Goal: Task Accomplishment & Management: Manage account settings

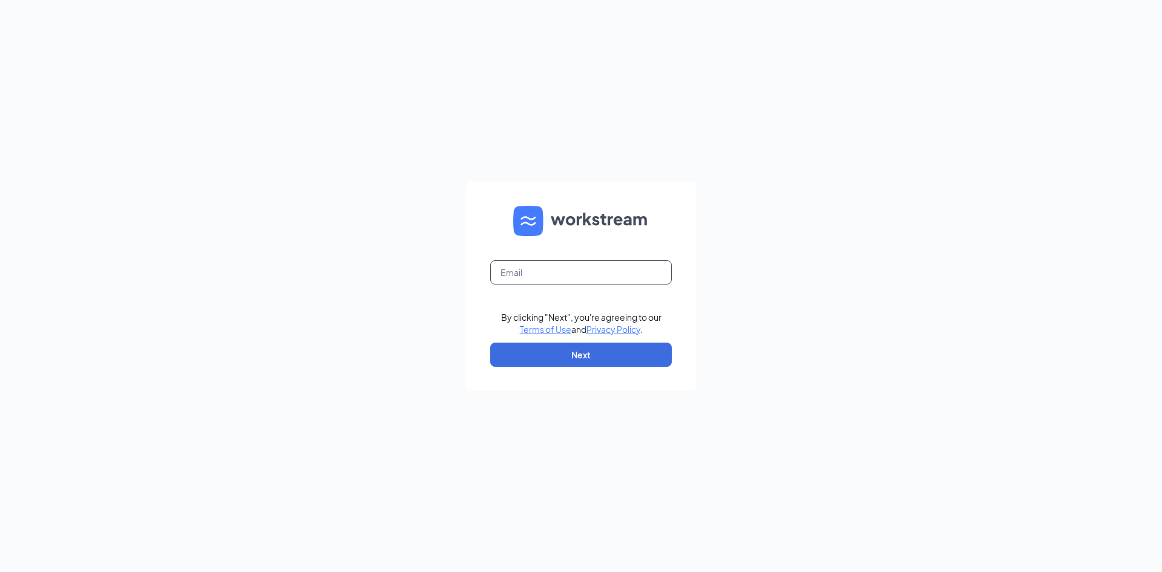
click at [610, 273] on input "text" at bounding box center [580, 272] width 181 height 24
type input "[PERSON_NAME][EMAIL_ADDRESS][DOMAIN_NAME]"
click at [612, 348] on button "Next" at bounding box center [580, 354] width 181 height 24
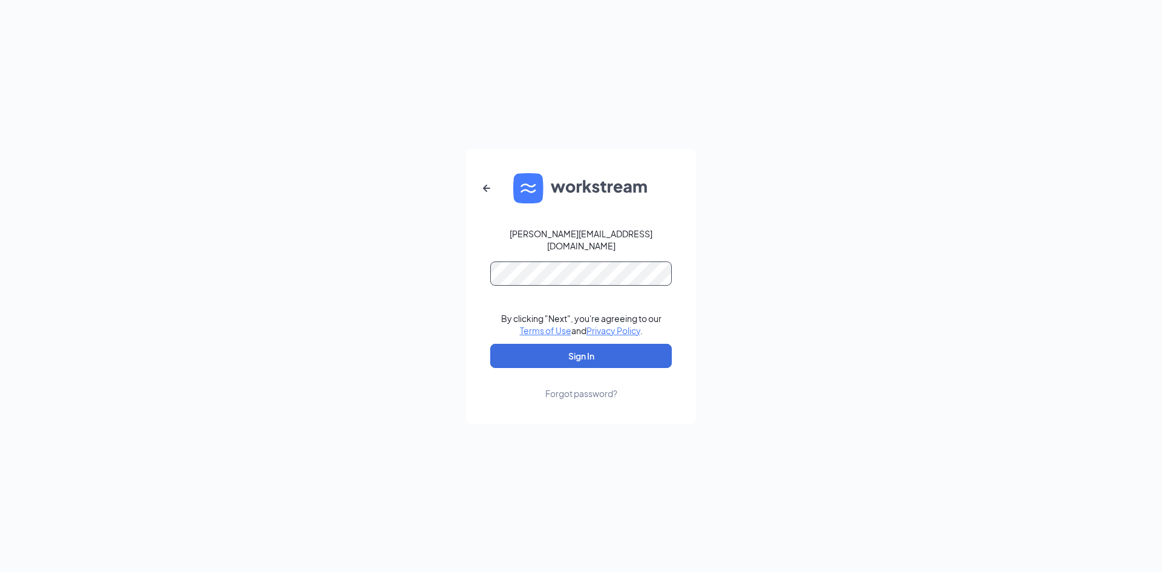
click at [490, 344] on button "Sign In" at bounding box center [580, 356] width 181 height 24
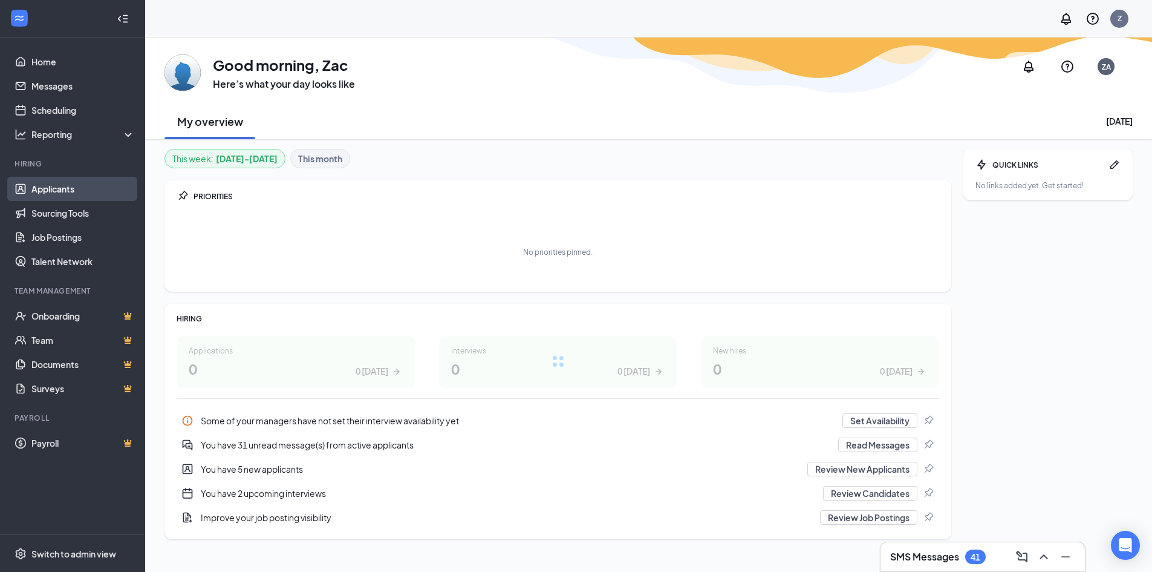
click at [99, 180] on link "Applicants" at bounding box center [82, 189] width 103 height 24
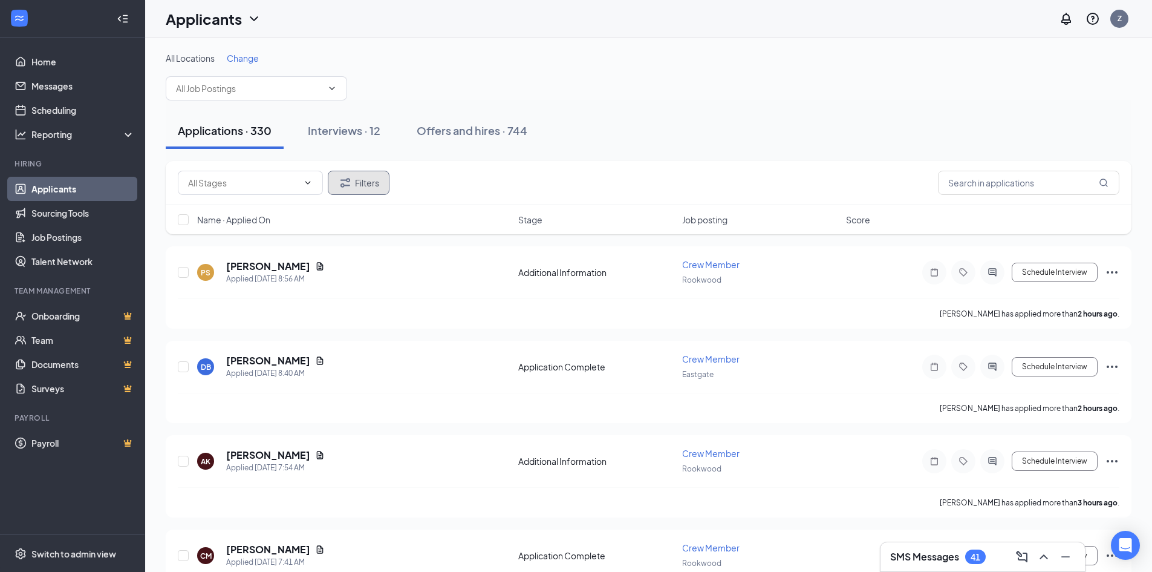
click at [356, 185] on button "Filters" at bounding box center [359, 183] width 62 height 24
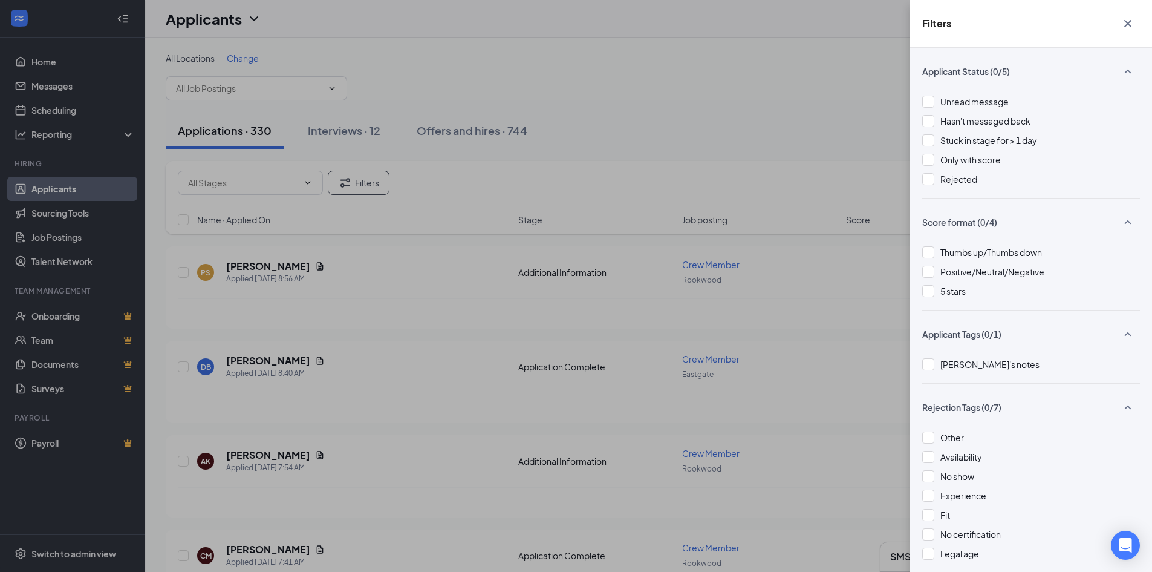
click at [1129, 26] on icon "Cross" at bounding box center [1128, 23] width 15 height 15
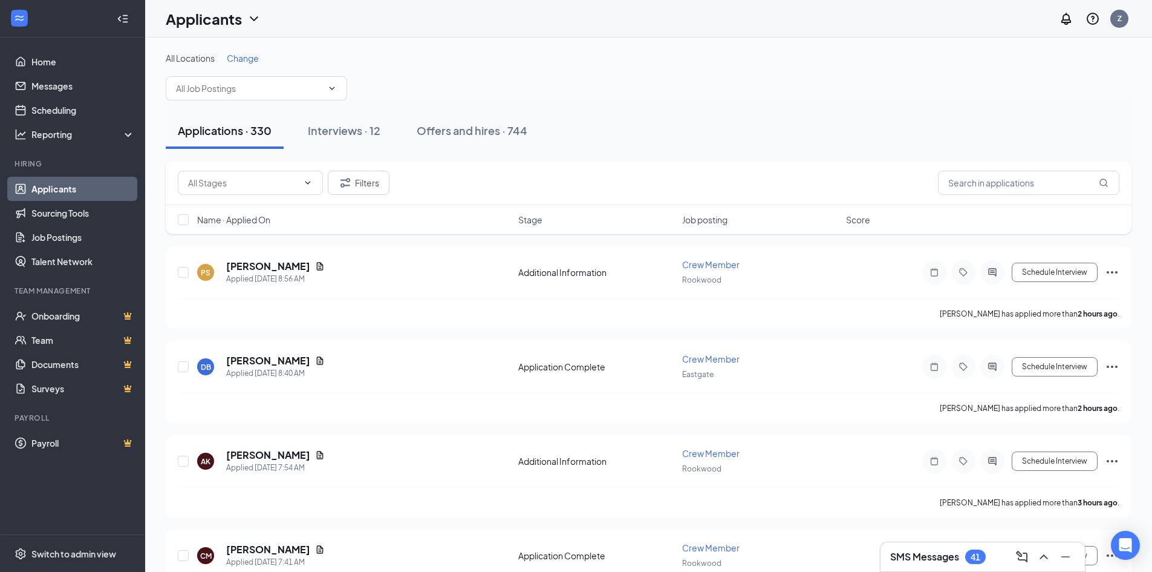
click at [720, 214] on span "Job posting" at bounding box center [704, 220] width 45 height 12
click at [270, 220] on span "Name · Applied On" at bounding box center [233, 220] width 73 height 12
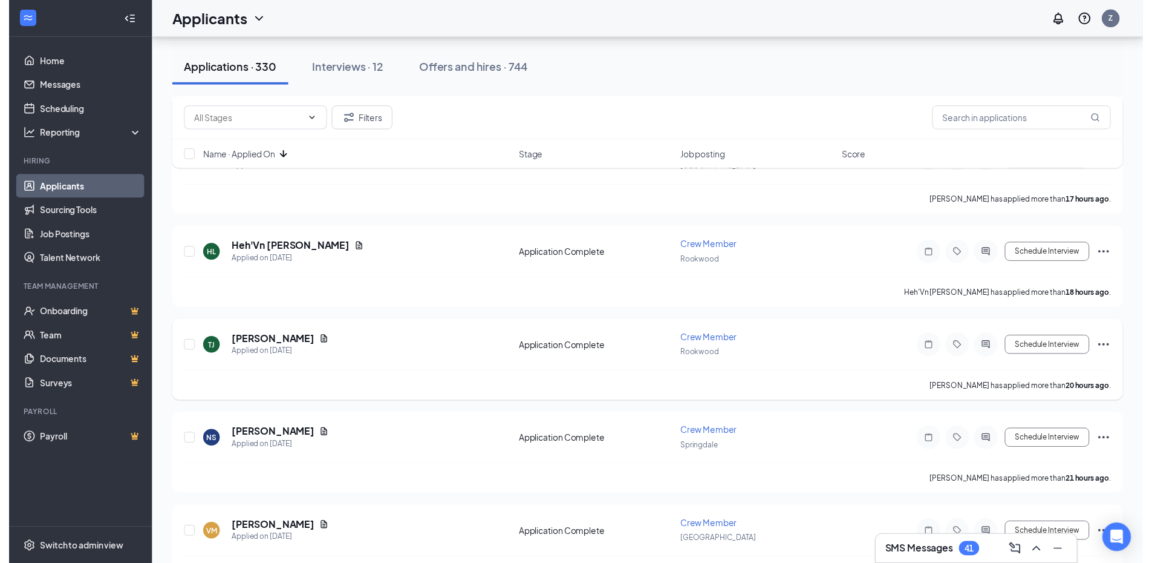
scroll to position [1028, 0]
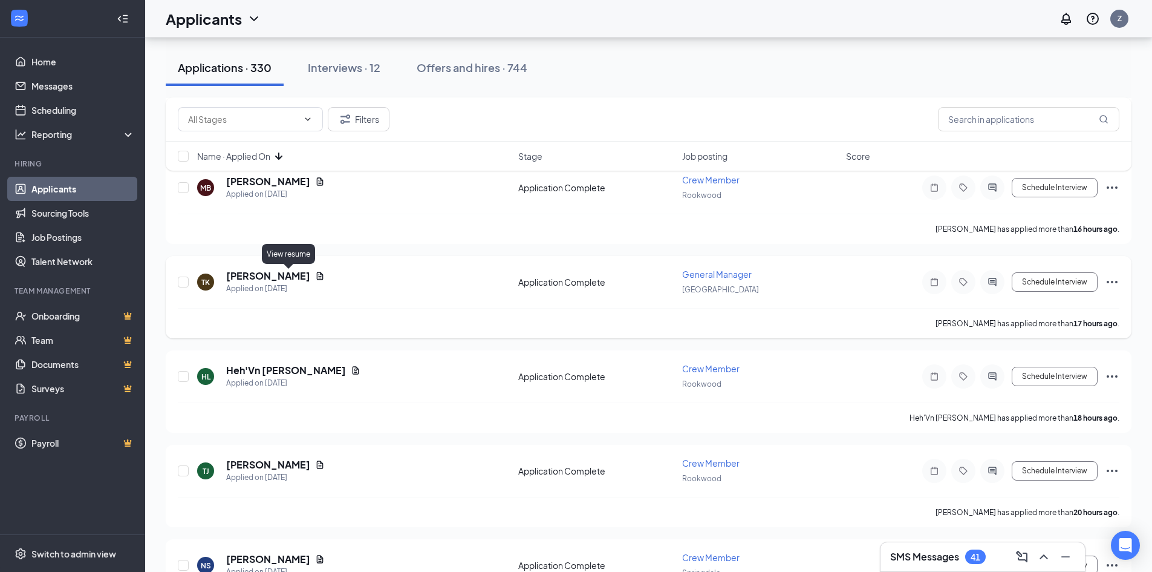
click at [315, 275] on icon "Document" at bounding box center [320, 276] width 10 height 10
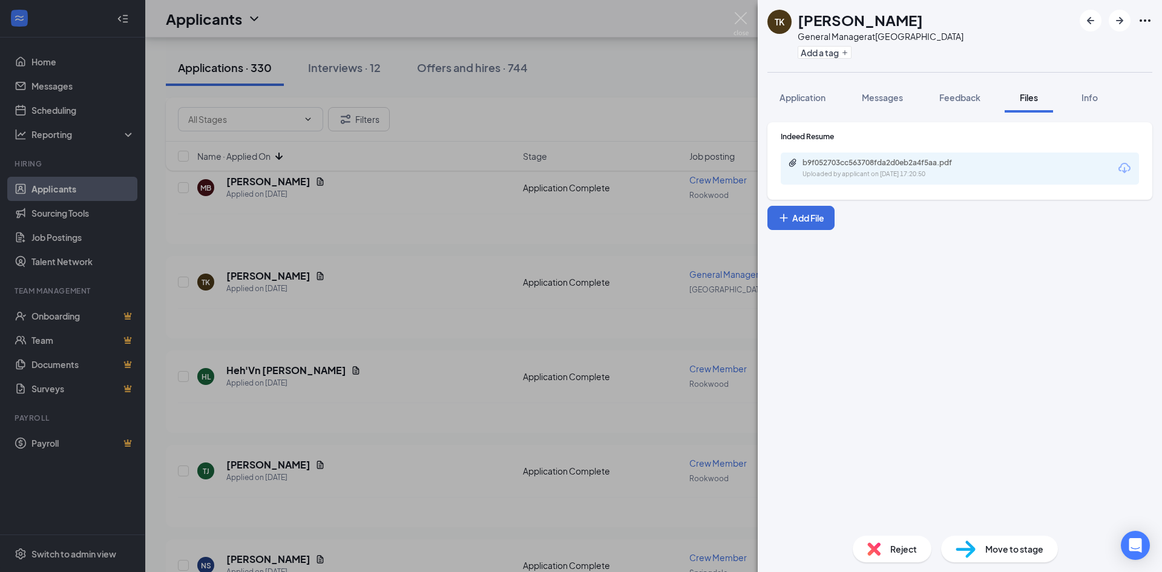
click at [892, 171] on div "Uploaded by applicant on Sep 15, 2025 at 17:20:50" at bounding box center [892, 174] width 181 height 10
click at [422, 218] on div "TK Tawni Koch General Manager at Newport Add a tag Application Messages Feedbac…" at bounding box center [581, 286] width 1162 height 572
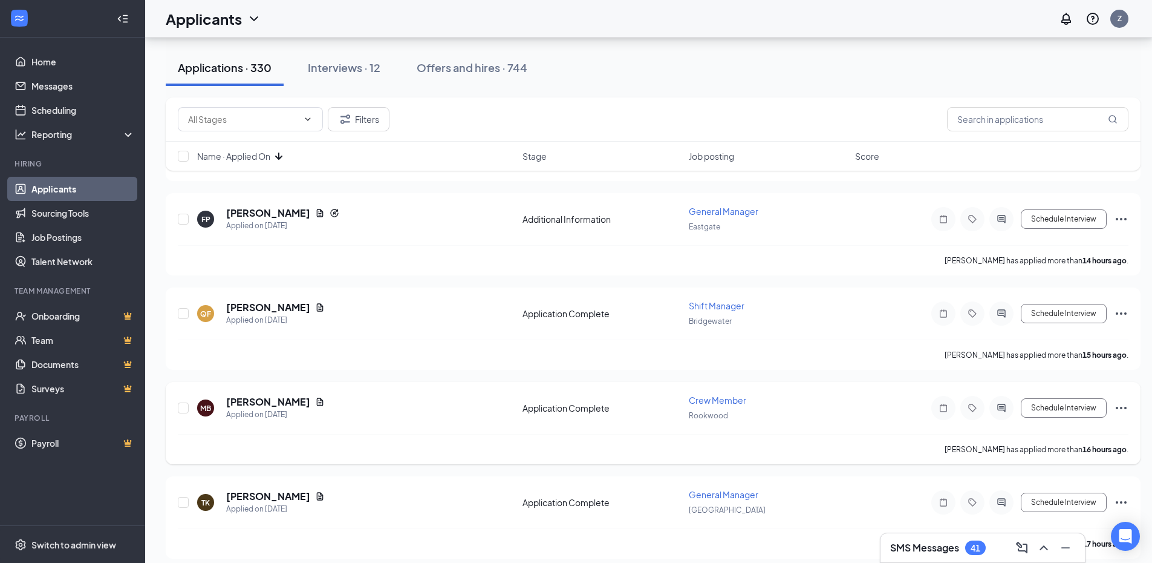
scroll to position [786, 0]
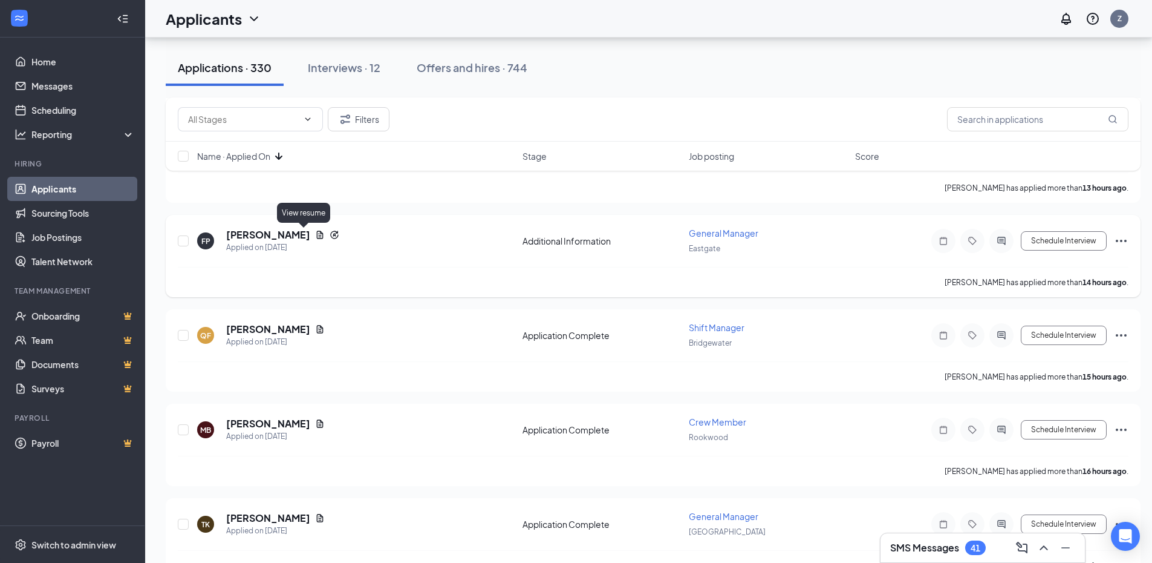
click at [317, 232] on icon "Document" at bounding box center [320, 234] width 7 height 8
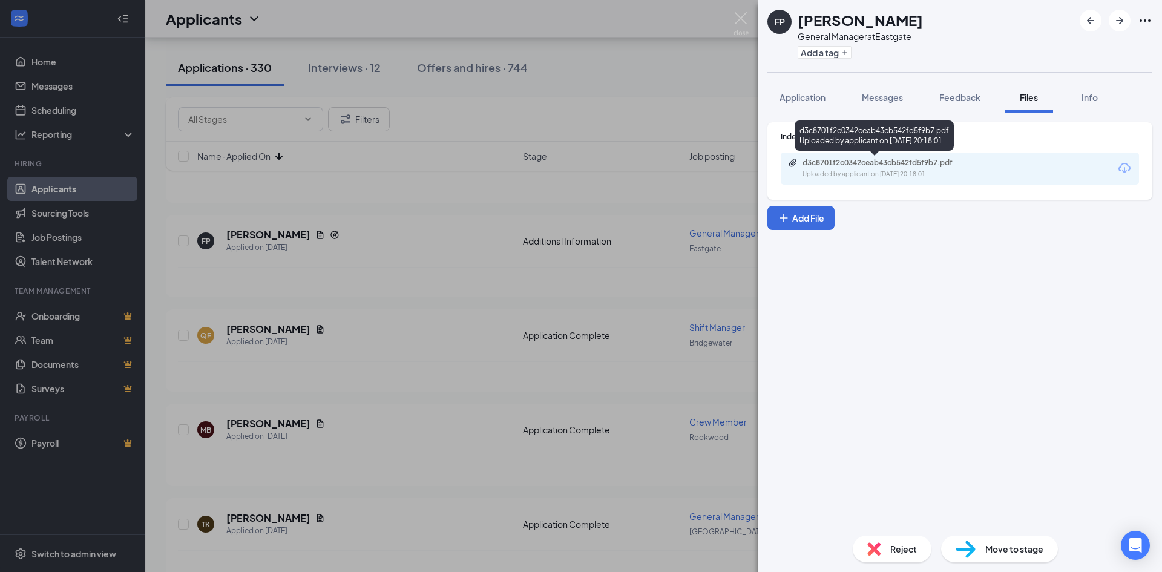
click at [893, 169] on div "Uploaded by applicant on Sep 15, 2025 at 20:18:01" at bounding box center [892, 174] width 181 height 10
click at [422, 311] on div "FP Frank Pangallo General Manager at Eastgate Add a tag Application Messages Fe…" at bounding box center [581, 286] width 1162 height 572
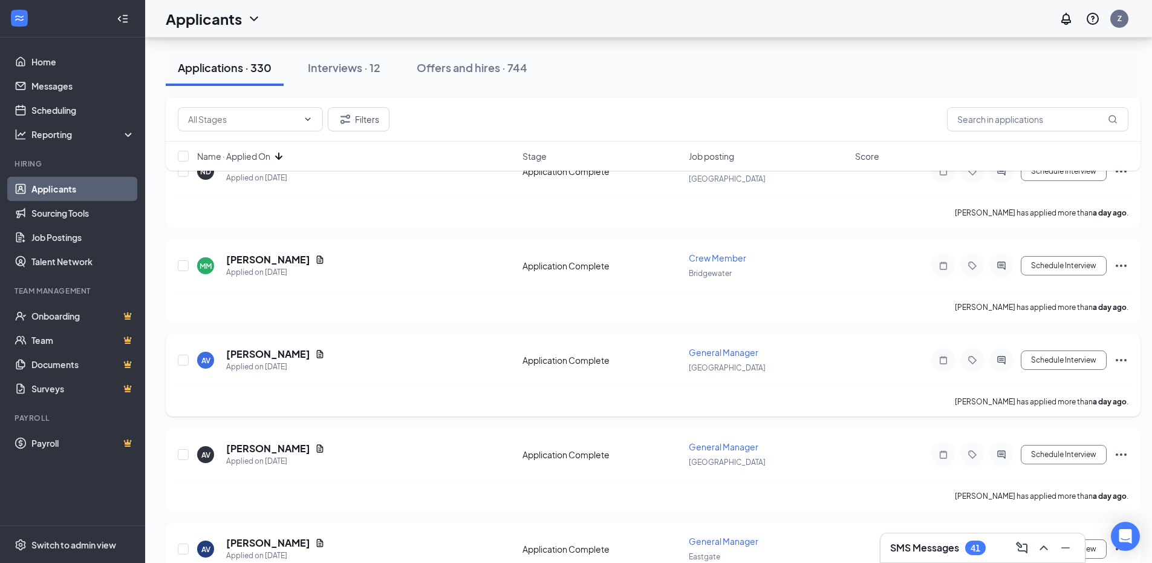
scroll to position [2178, 0]
click at [315, 445] on icon "Document" at bounding box center [320, 448] width 10 height 10
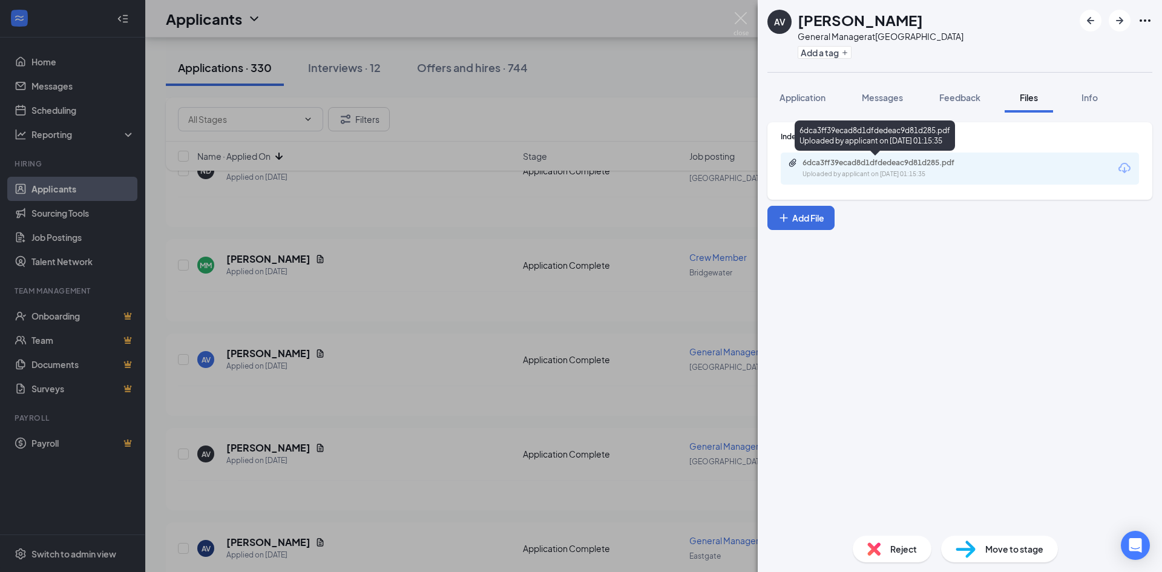
click at [966, 159] on div "6dca3ff39ecad8d1dfdedeac9d81d285.pdf" at bounding box center [886, 163] width 169 height 10
click at [370, 350] on div "AV Ashlei VonStein General Manager at Newport Add a tag Application Messages Fe…" at bounding box center [581, 286] width 1162 height 572
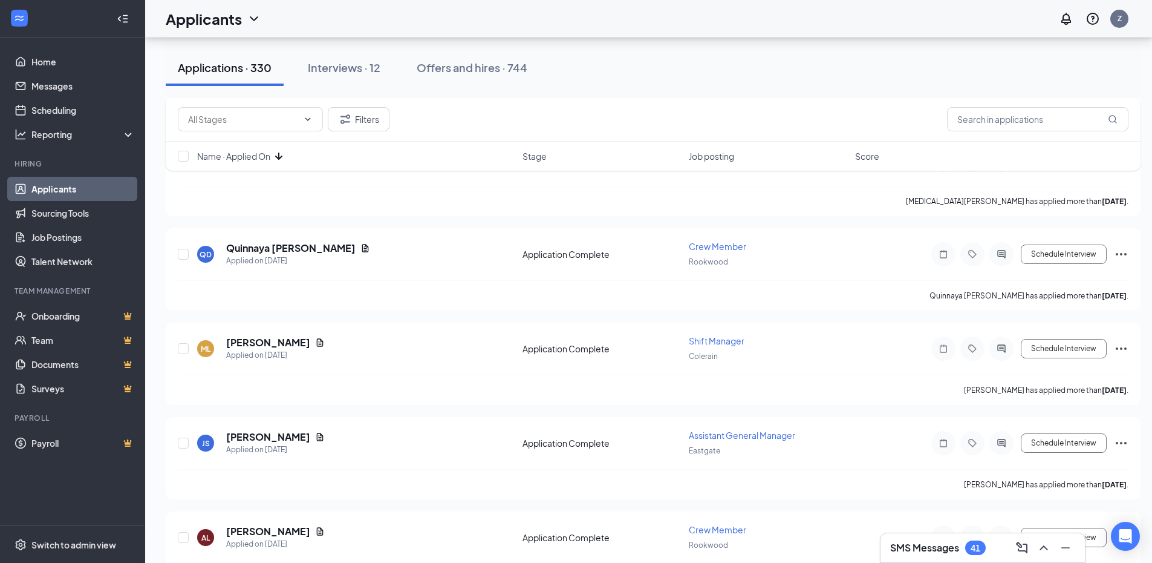
scroll to position [3811, 0]
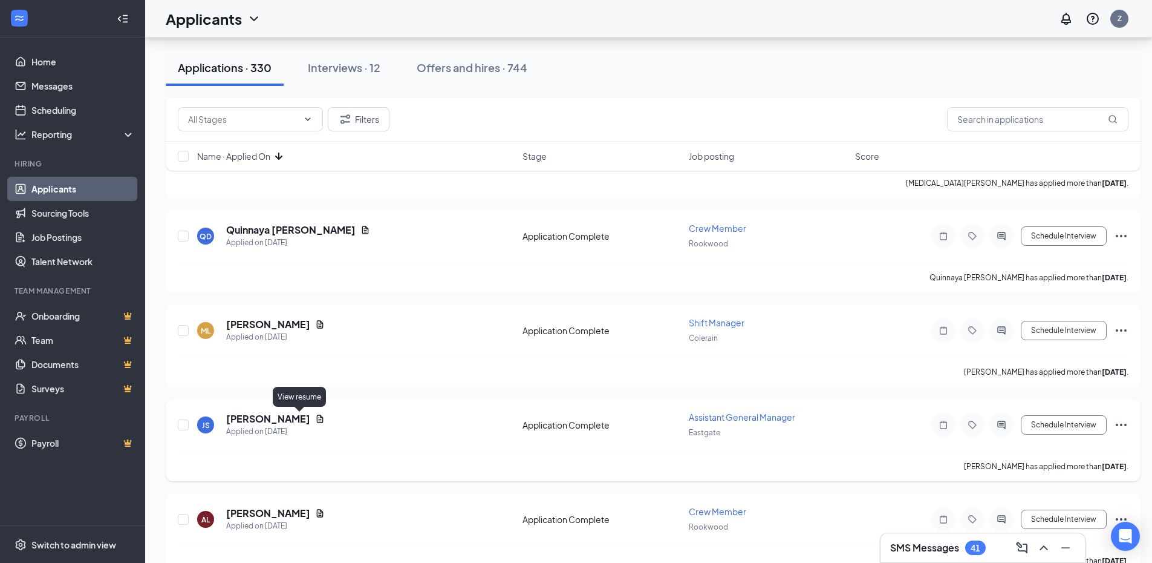
click at [315, 415] on icon "Document" at bounding box center [320, 419] width 10 height 10
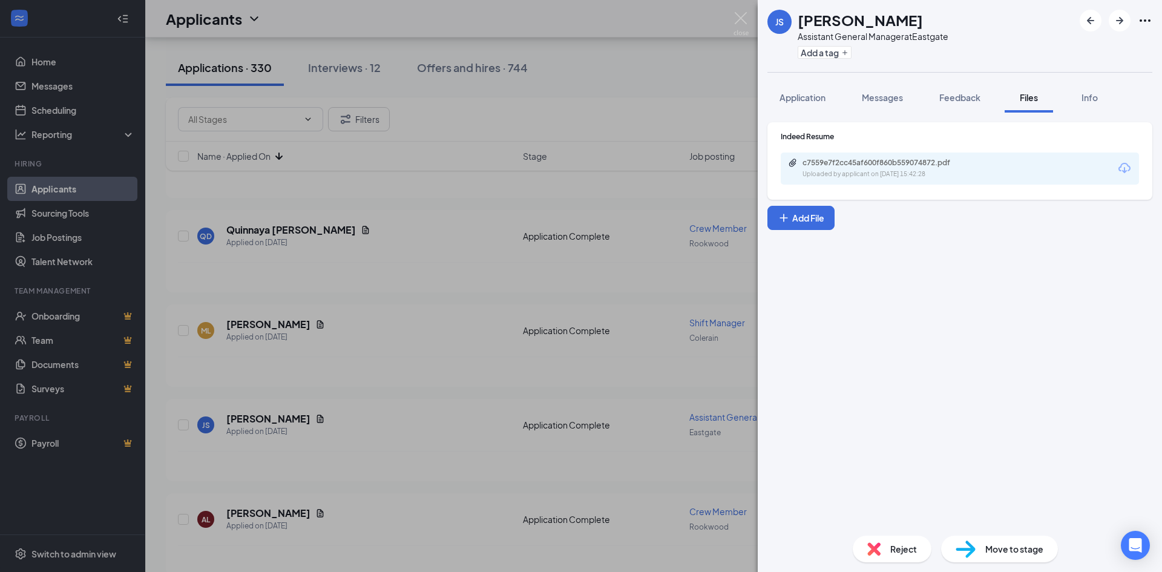
click at [836, 180] on div "c7559e7f2cc45af600f860b559074872.pdf Uploaded by applicant on Sep 13, 2025 at 1…" at bounding box center [959, 168] width 358 height 32
click at [838, 177] on div "Uploaded by applicant on Sep 13, 2025 at 15:42:28" at bounding box center [892, 174] width 181 height 10
click at [578, 76] on div "JS Jacob Sunkes Assistant General Manager at Eastgate Add a tag Application Mes…" at bounding box center [581, 286] width 1162 height 572
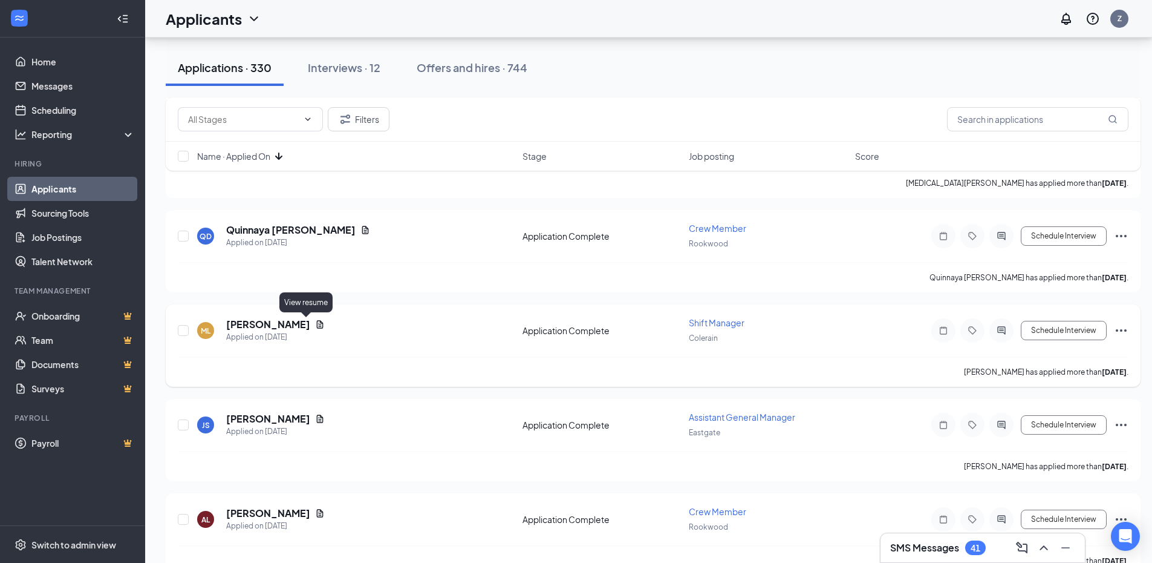
click at [317, 322] on icon "Document" at bounding box center [320, 324] width 7 height 8
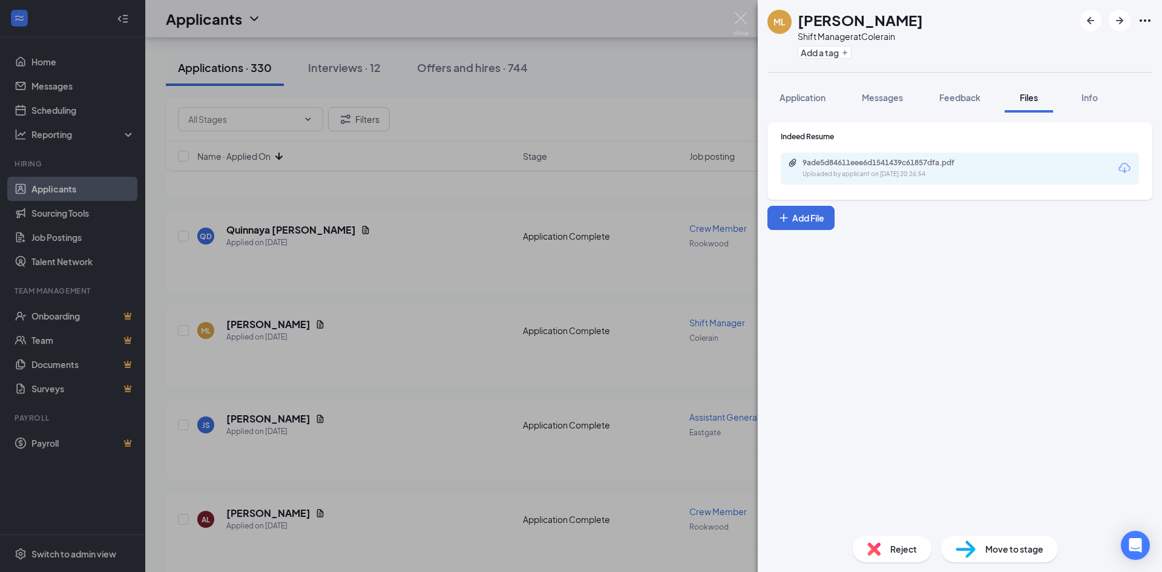
click at [840, 156] on div "9ade5d84611eee6d1541439c61857dfa.pdf Uploaded by applicant on Sep 13, 2025 at 2…" at bounding box center [959, 168] width 358 height 32
click at [852, 180] on div "9ade5d84611eee6d1541439c61857dfa.pdf Uploaded by applicant on Sep 13, 2025 at 2…" at bounding box center [959, 168] width 358 height 32
click at [861, 166] on div "9ade5d84611eee6d1541439c61857dfa.pdf" at bounding box center [886, 163] width 169 height 10
click at [986, 100] on button "Feedback" at bounding box center [959, 97] width 65 height 30
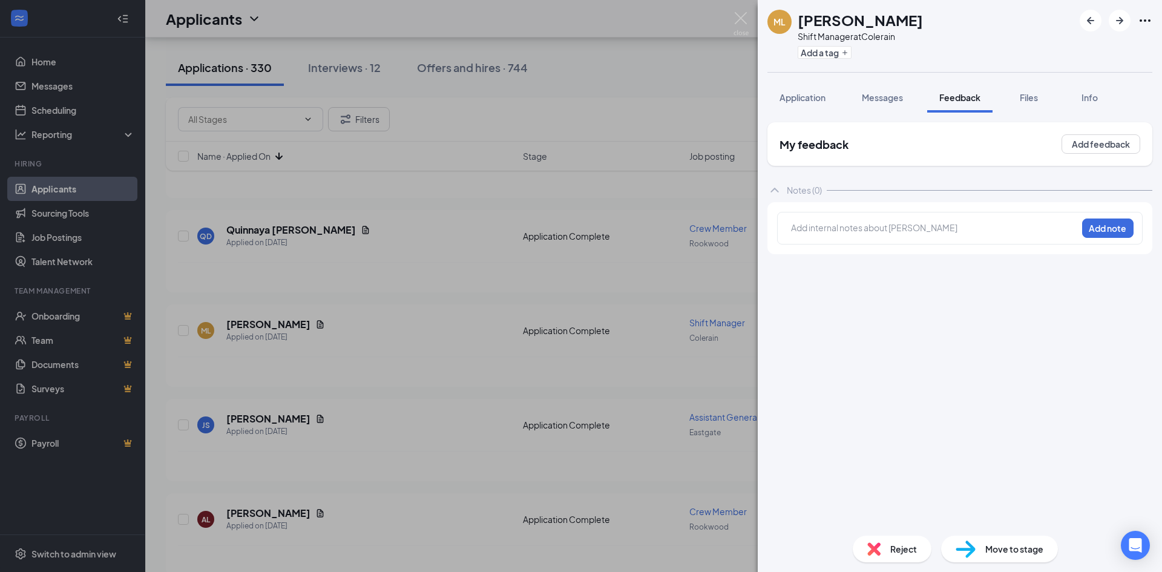
click at [1027, 216] on div "Add internal notes about Mikaylah Lewis Add note" at bounding box center [959, 228] width 365 height 33
click at [1027, 218] on div "Add internal notes about Mikaylah Lewis Add note" at bounding box center [959, 228] width 365 height 33
click at [1024, 224] on div at bounding box center [933, 227] width 285 height 13
click at [1085, 229] on button "Add note" at bounding box center [1107, 227] width 51 height 19
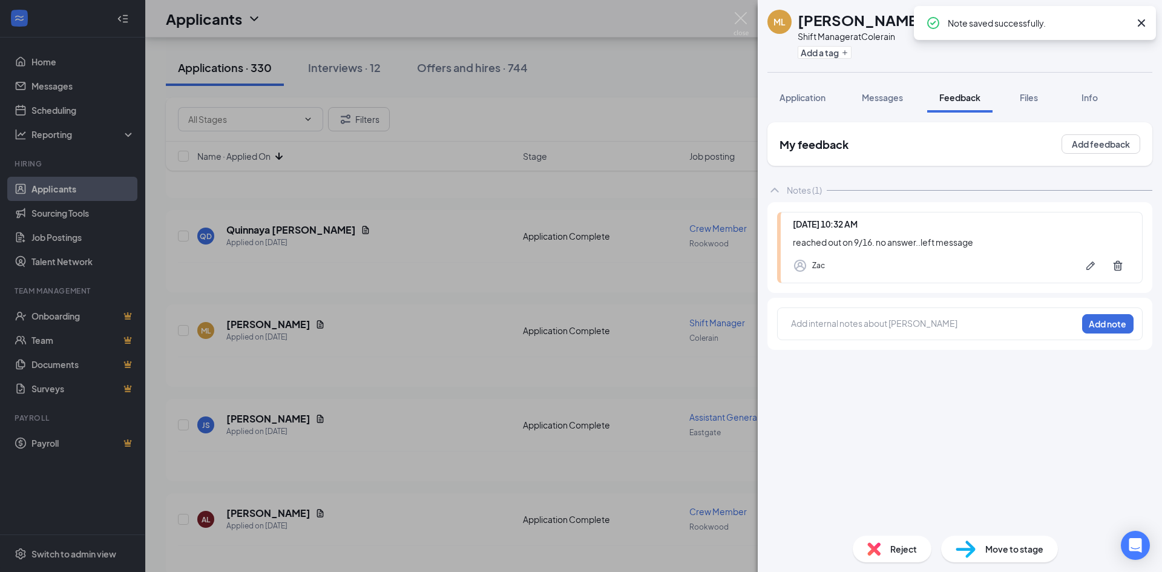
click at [419, 28] on div "ML Mikaylah Lewis Shift Manager at Colerain Add a tag Application Messages Feed…" at bounding box center [581, 286] width 1162 height 572
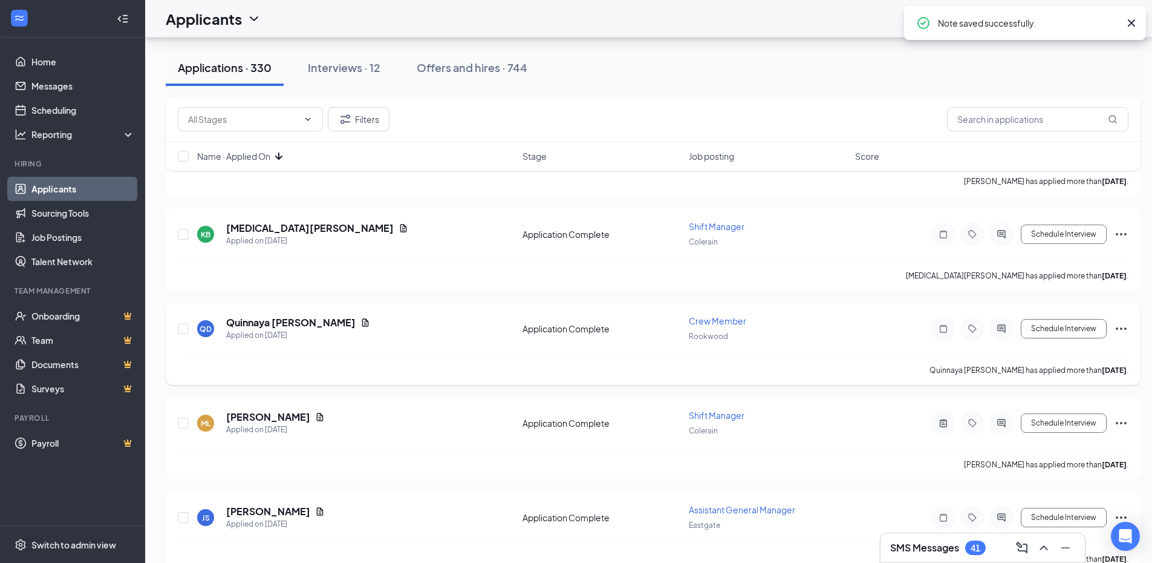
scroll to position [3690, 0]
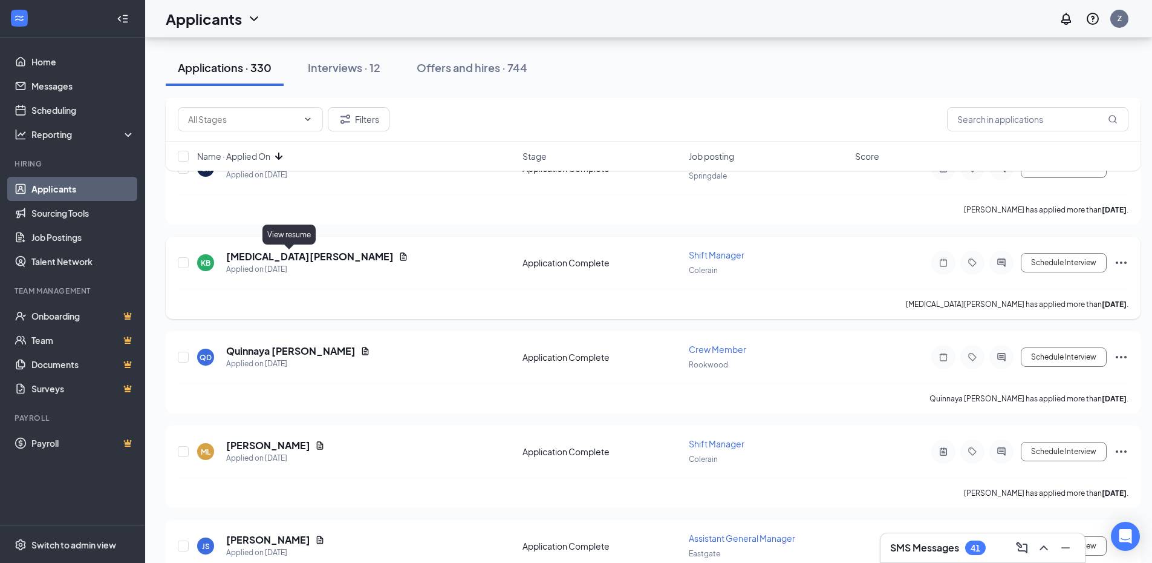
click at [399, 256] on icon "Document" at bounding box center [404, 257] width 10 height 10
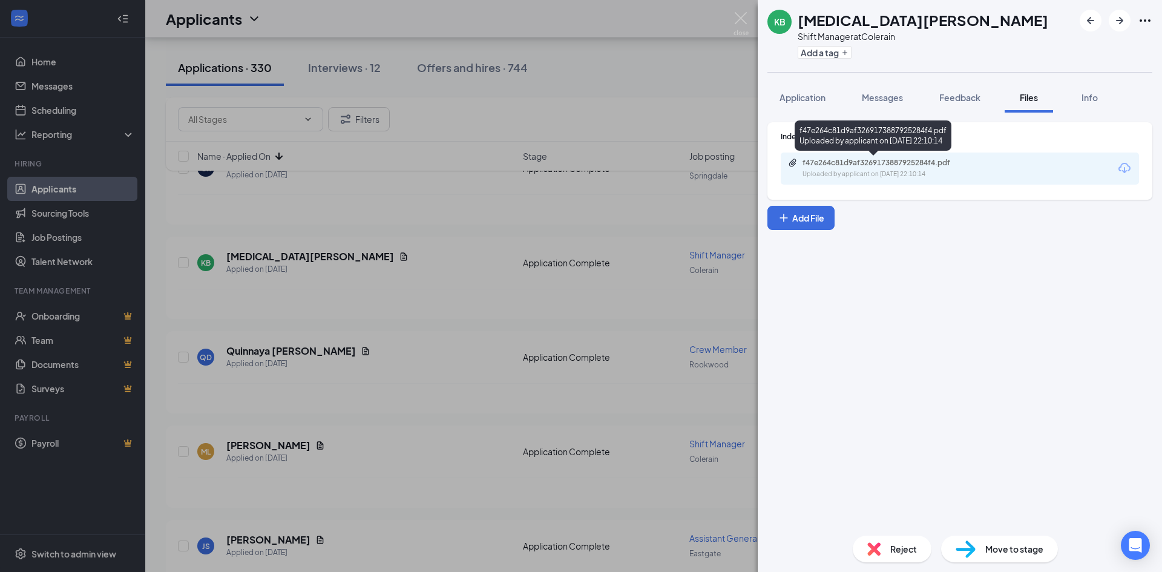
click at [906, 169] on div "f47e264c81d9af3269173887925284f4.pdf Uploaded by applicant on Sep 13, 2025 at 2…" at bounding box center [886, 168] width 196 height 21
click at [823, 102] on span "Application" at bounding box center [802, 97] width 46 height 11
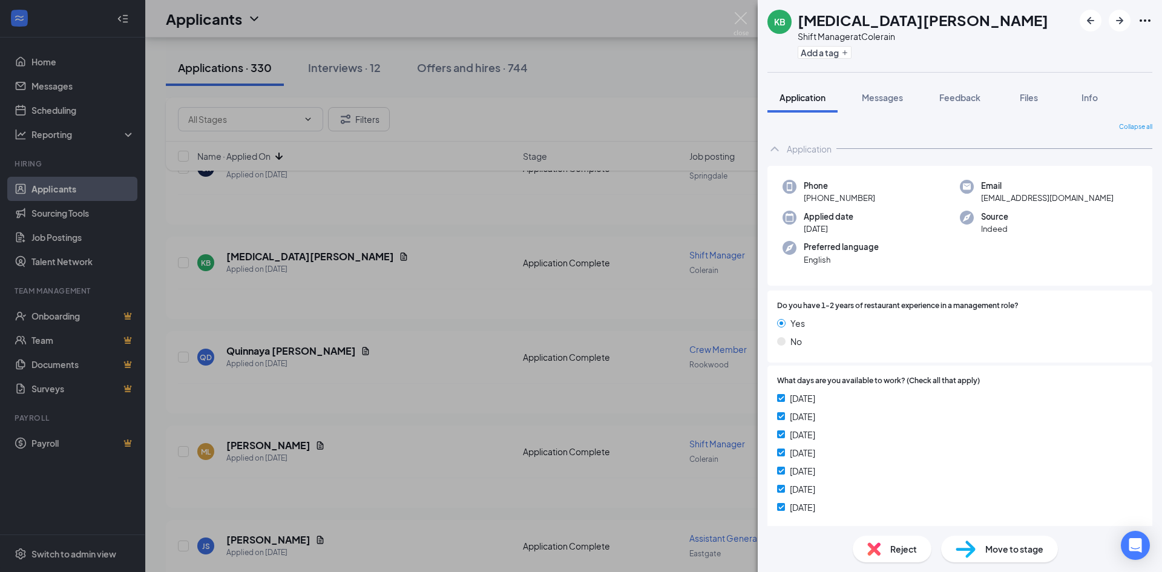
click at [906, 542] on span "Reject" at bounding box center [903, 548] width 27 height 13
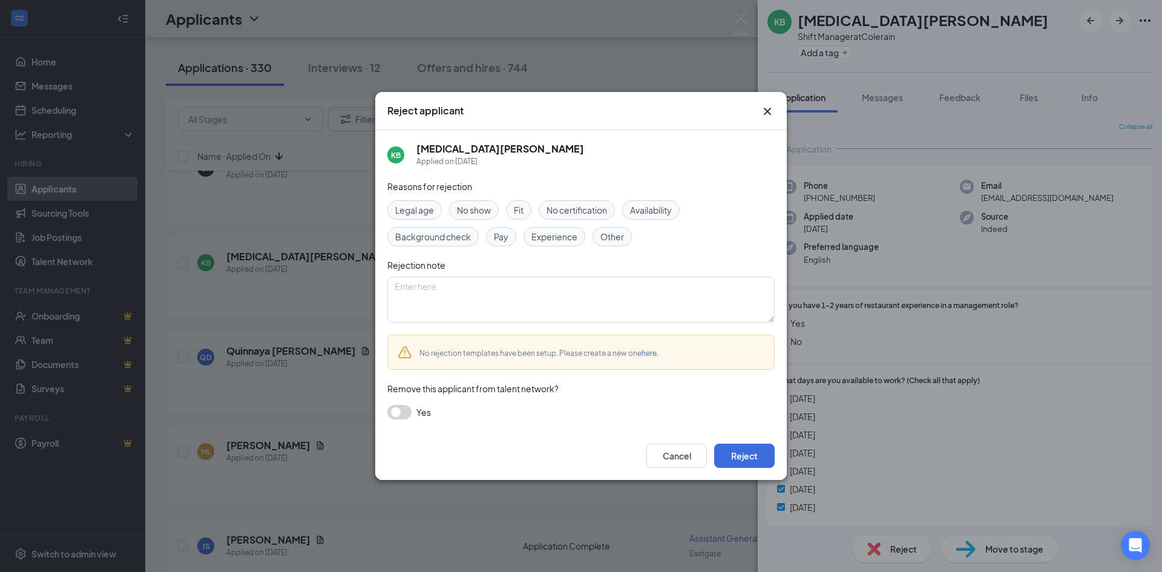
click at [521, 217] on div "Fit" at bounding box center [518, 209] width 25 height 19
click at [510, 289] on textarea at bounding box center [580, 299] width 387 height 46
type textarea "N"
click at [571, 241] on span "Experience" at bounding box center [554, 236] width 46 height 13
click at [532, 289] on textarea "N" at bounding box center [580, 299] width 387 height 46
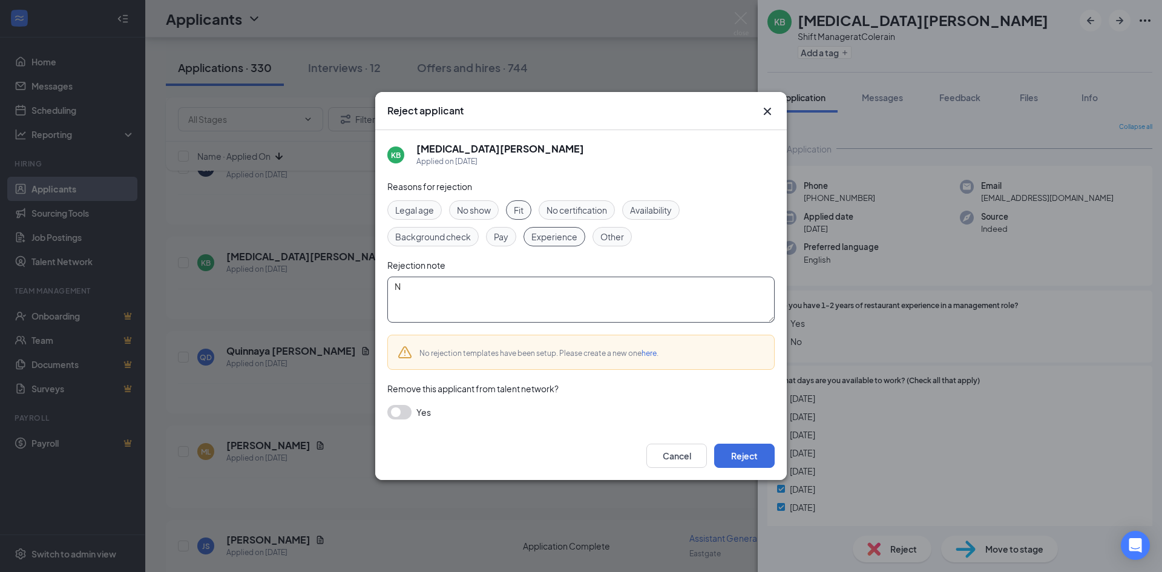
drag, startPoint x: 486, startPoint y: 298, endPoint x: 394, endPoint y: 303, distance: 92.7
click at [394, 303] on textarea "N" at bounding box center [580, 299] width 387 height 46
click at [751, 451] on button "Reject" at bounding box center [744, 455] width 60 height 24
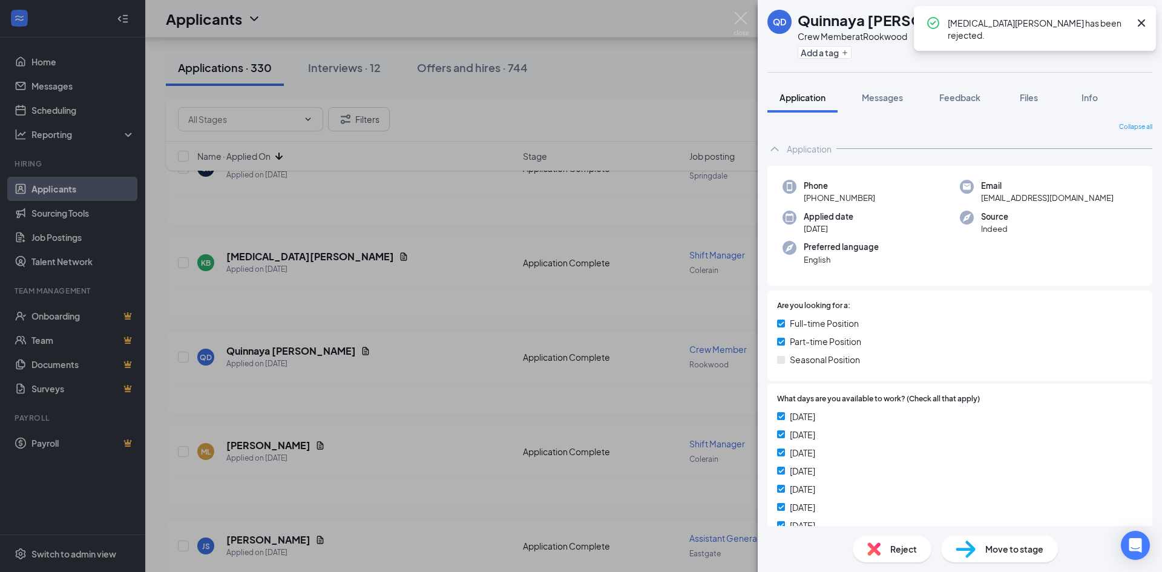
click at [434, 259] on div "QD Quinnaya Dews Crew Member at Rookwood Add a tag Application Messages Feedbac…" at bounding box center [581, 286] width 1162 height 572
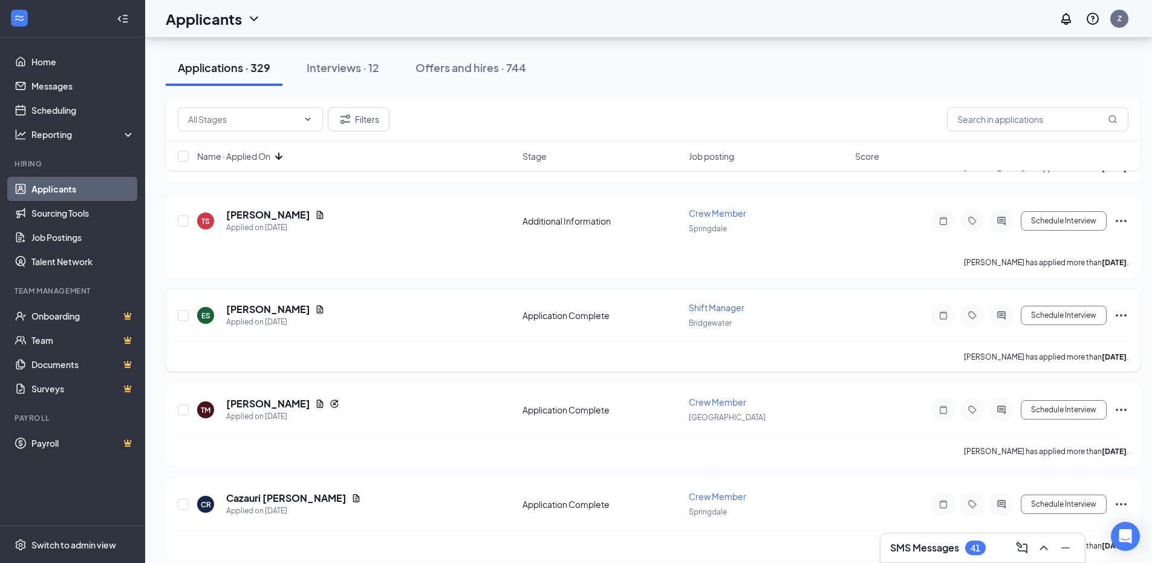
scroll to position [3327, 0]
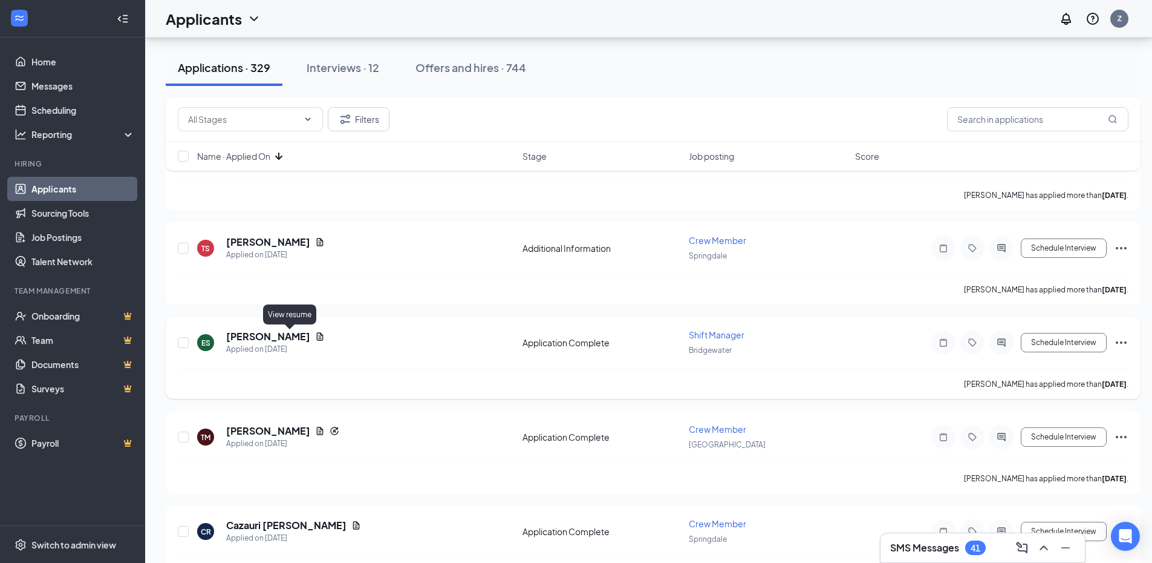
click at [315, 336] on icon "Document" at bounding box center [320, 337] width 10 height 10
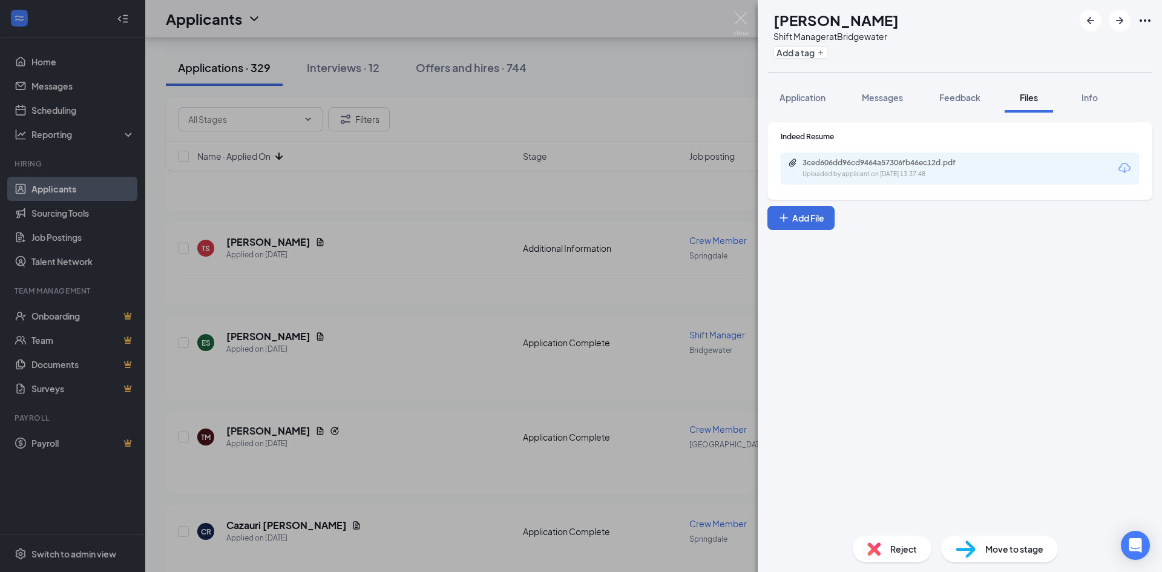
click at [898, 163] on div "3ced606dd96cd9464a57306fb46ec12d.pdf" at bounding box center [886, 163] width 169 height 10
click at [453, 226] on div "ES Evan Shirrel Shift Manager at Bridgewater Add a tag Application Messages Fee…" at bounding box center [581, 286] width 1162 height 572
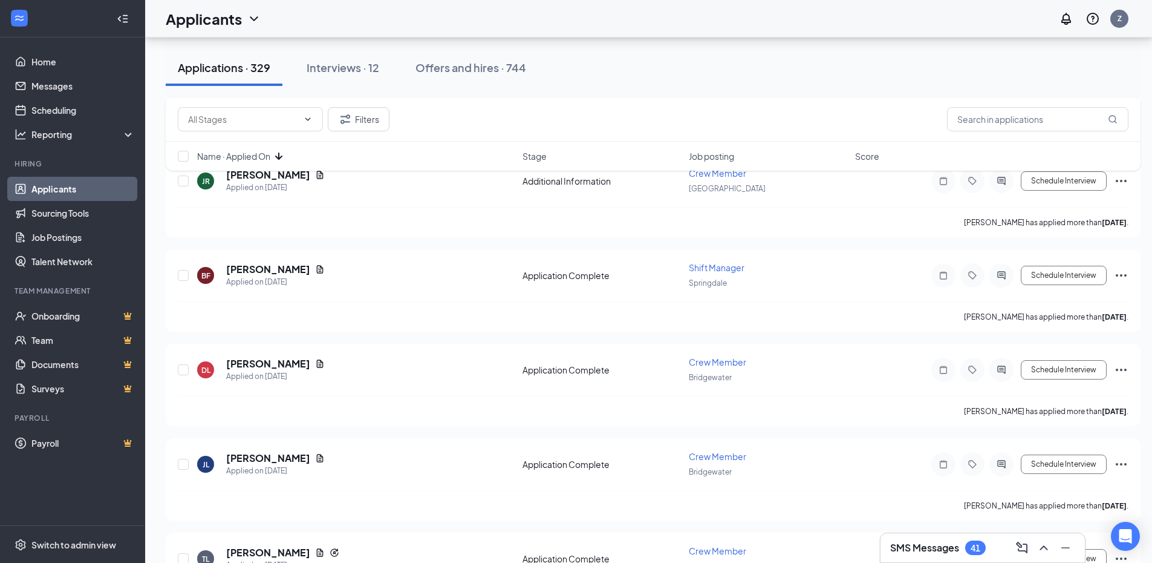
scroll to position [2601, 0]
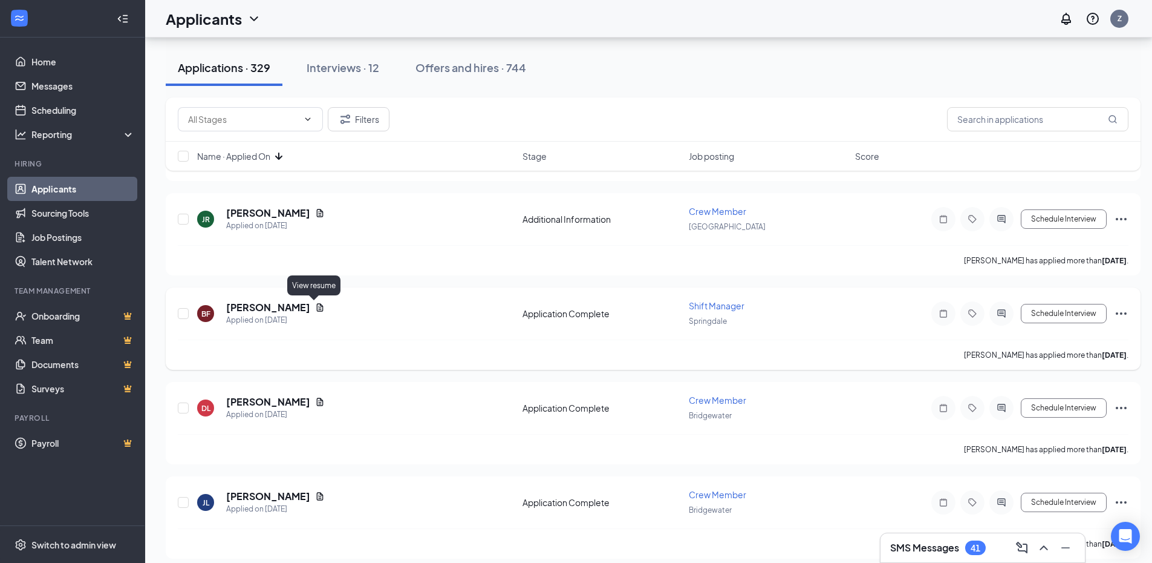
click at [315, 309] on icon "Document" at bounding box center [320, 307] width 10 height 10
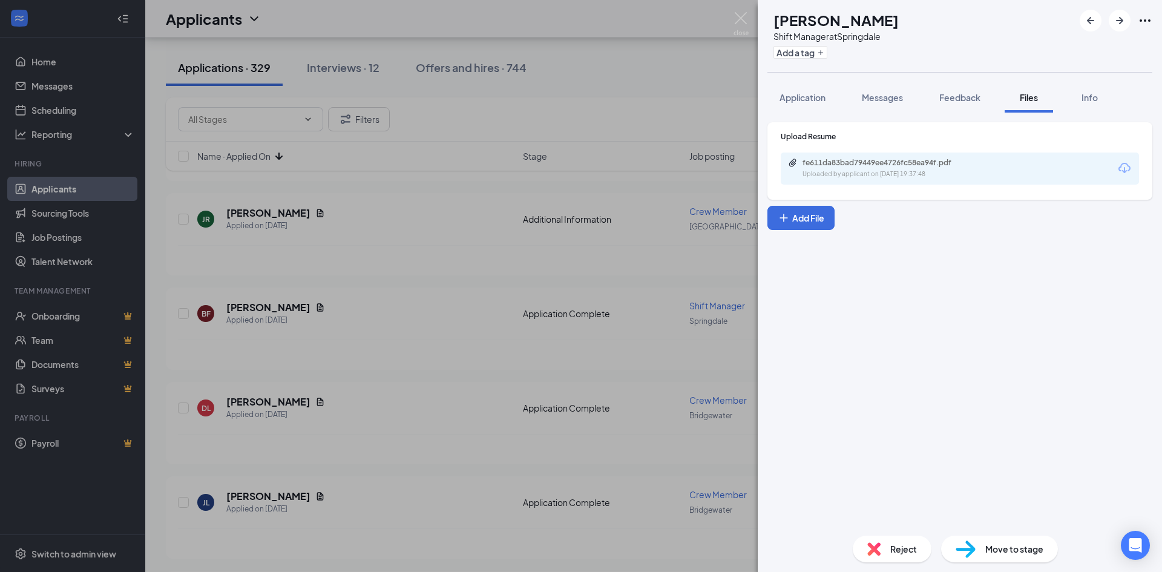
click at [961, 164] on div "fe611da83bad79449ee4726fc58ea94f.pdf" at bounding box center [886, 163] width 169 height 10
click at [538, 294] on div "BF Brandon Franklin Shift Manager at Springdale Add a tag Application Messages …" at bounding box center [581, 286] width 1162 height 572
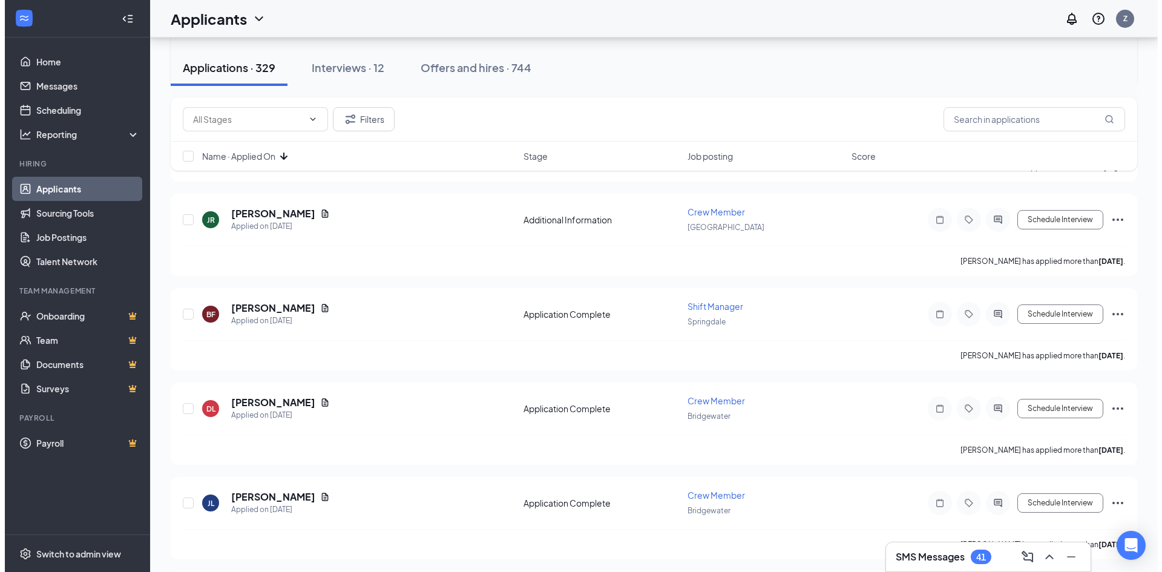
scroll to position [2601, 0]
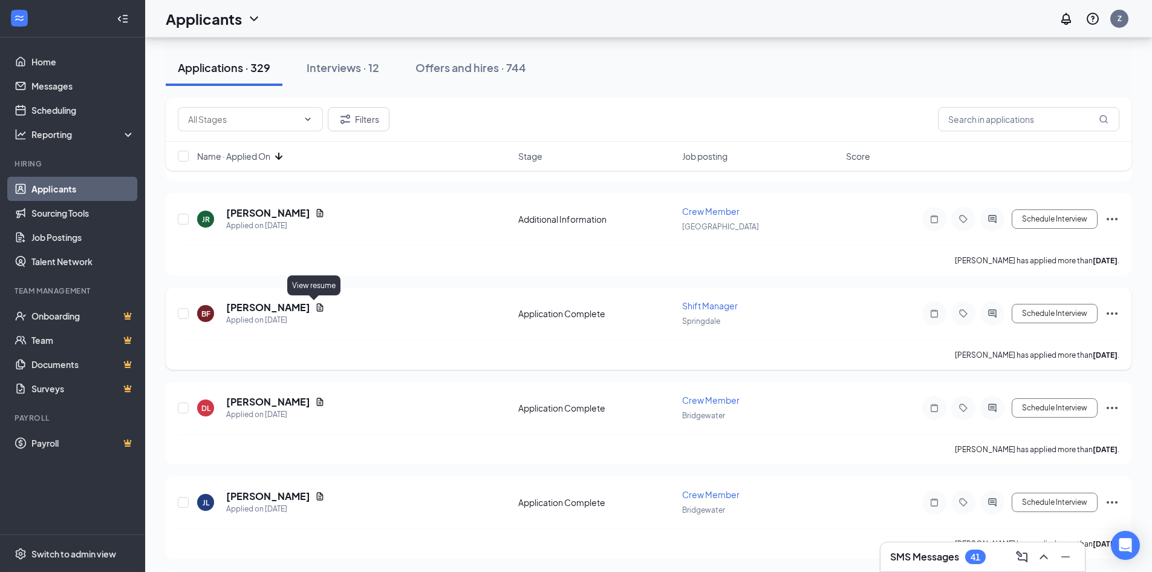
click at [318, 307] on icon "Document" at bounding box center [320, 307] width 10 height 10
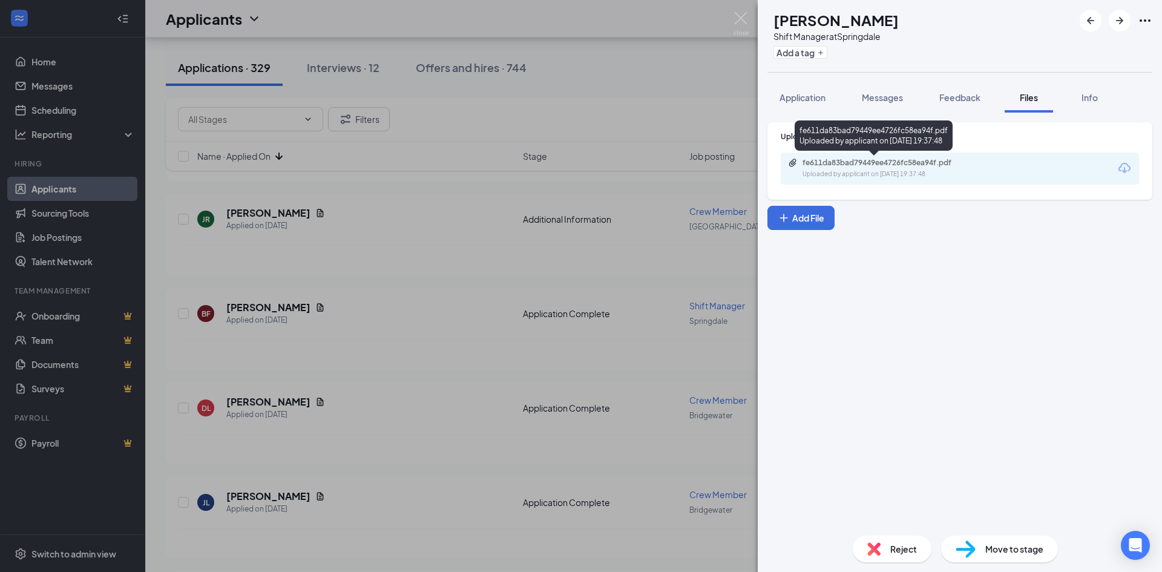
click at [922, 172] on div "Uploaded by applicant on Sep 14, 2025 at 19:37:48" at bounding box center [892, 174] width 181 height 10
click at [592, 103] on div "BF Brandon Franklin Shift Manager at Springdale Add a tag Application Messages …" at bounding box center [581, 286] width 1162 height 572
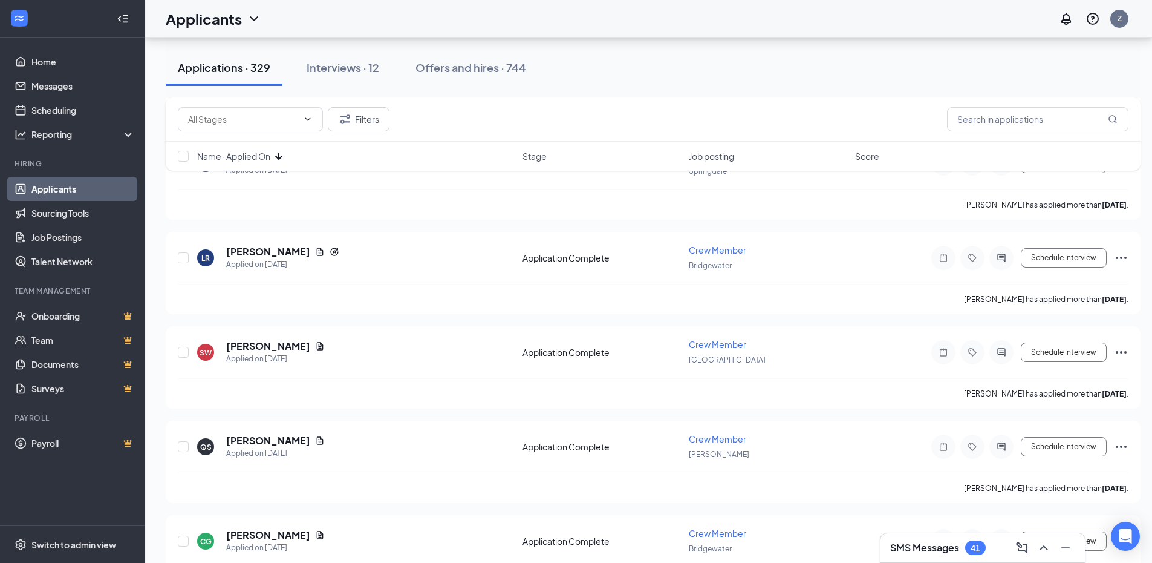
scroll to position [4405, 0]
